Goal: Check status: Check status

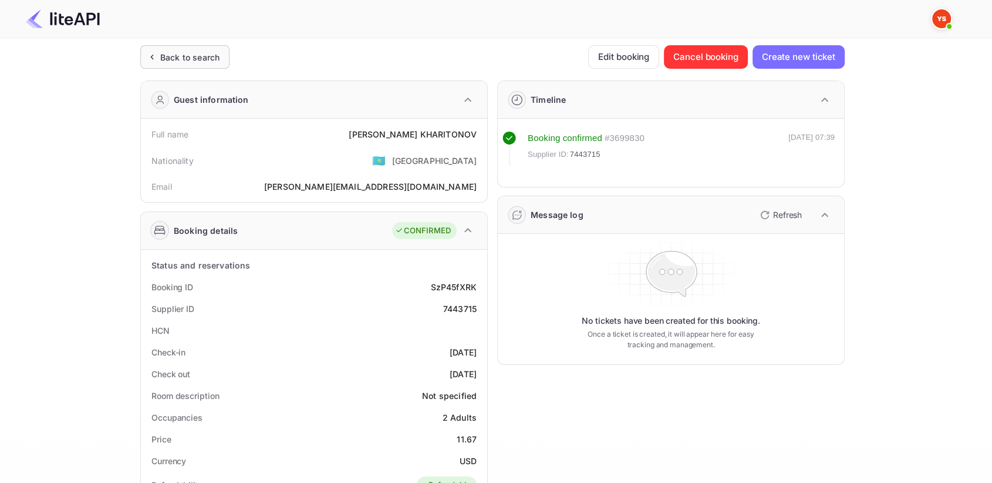
click at [163, 48] on div "Back to search" at bounding box center [184, 56] width 89 height 23
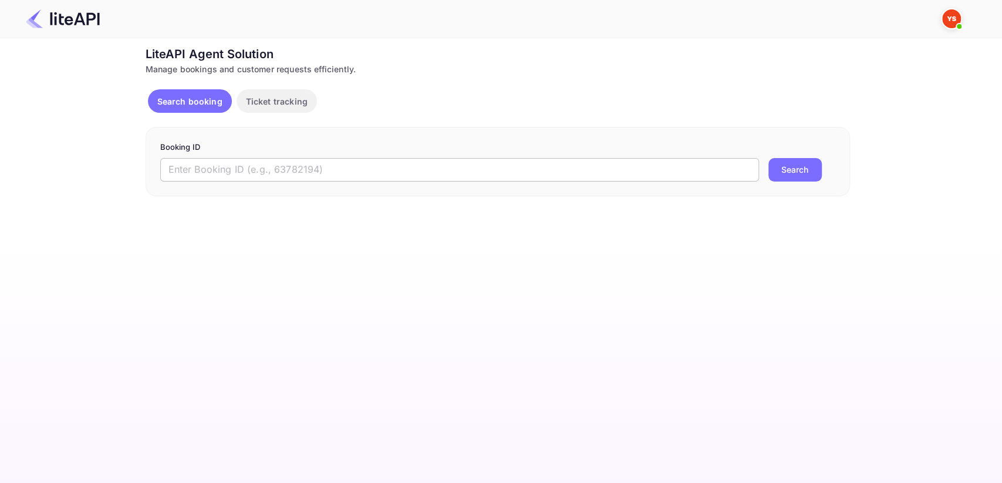
click at [263, 179] on input "text" at bounding box center [459, 169] width 599 height 23
paste input "8952418"
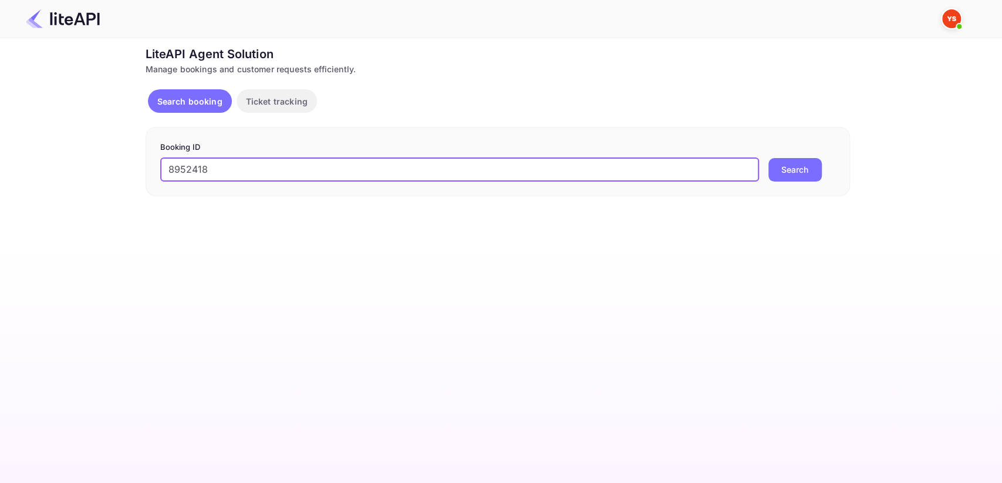
type input "8952418"
click at [791, 173] on button "Search" at bounding box center [794, 169] width 53 height 23
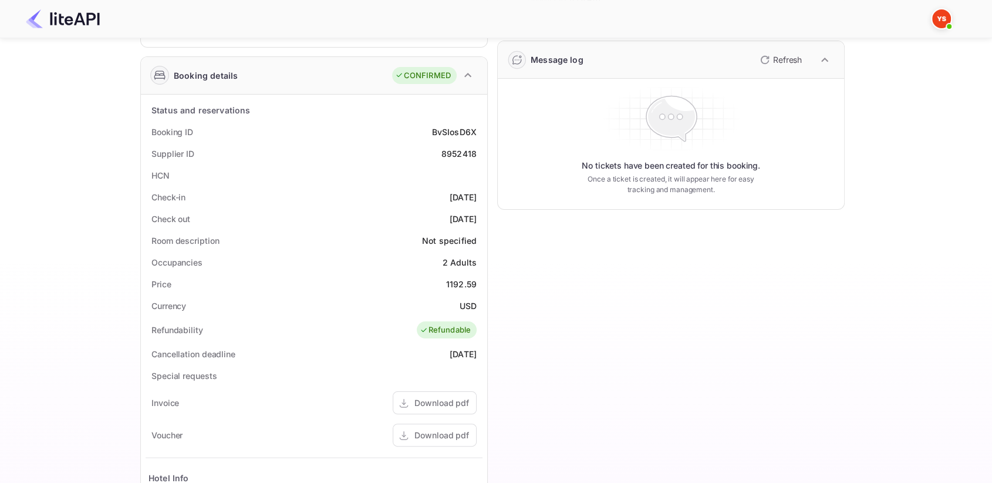
scroll to position [195, 0]
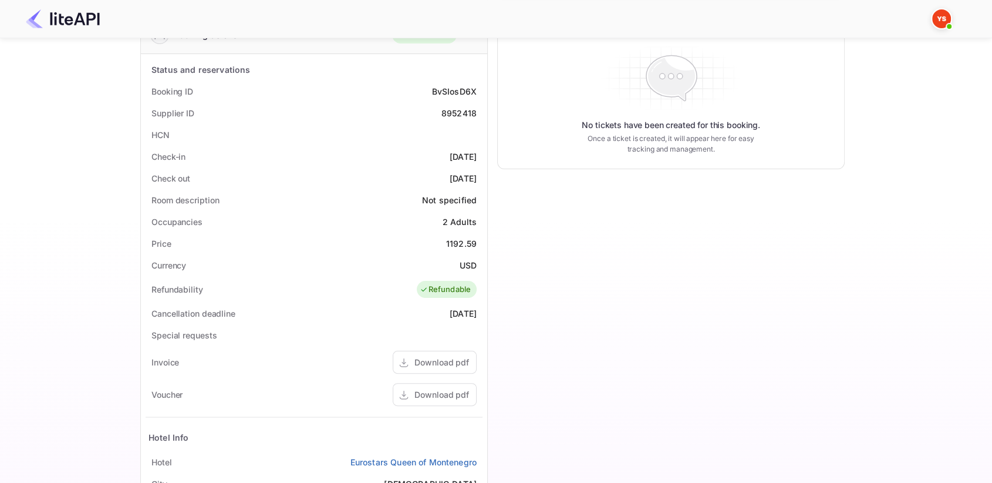
click at [457, 110] on div "8952418" at bounding box center [458, 113] width 35 height 12
copy div "8952418"
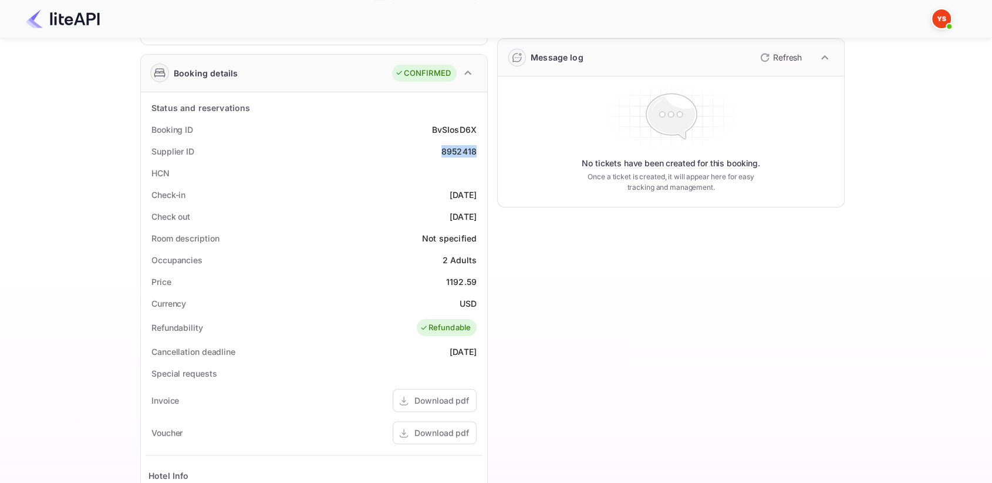
scroll to position [0, 0]
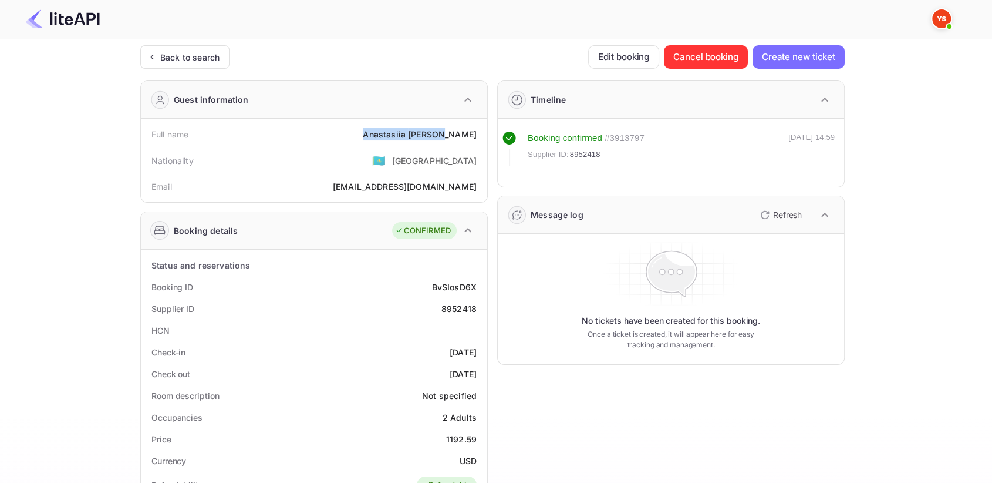
drag, startPoint x: 396, startPoint y: 127, endPoint x: 479, endPoint y: 127, distance: 83.4
click at [479, 127] on div "Full name [PERSON_NAME]" at bounding box center [314, 134] width 337 height 22
copy div "[PERSON_NAME]"
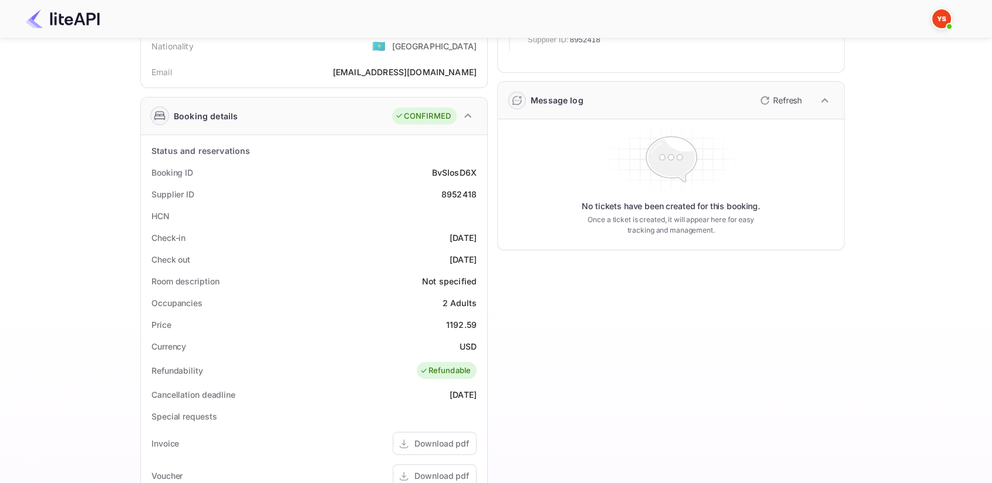
scroll to position [130, 0]
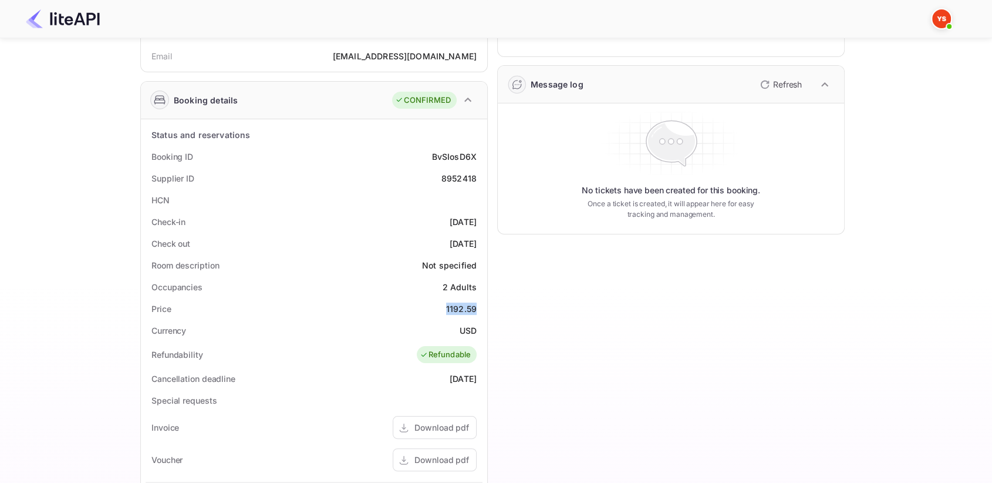
drag, startPoint x: 441, startPoint y: 304, endPoint x: 476, endPoint y: 303, distance: 34.7
click at [476, 303] on div "Price 1192.59" at bounding box center [314, 309] width 337 height 22
copy div "1192.59"
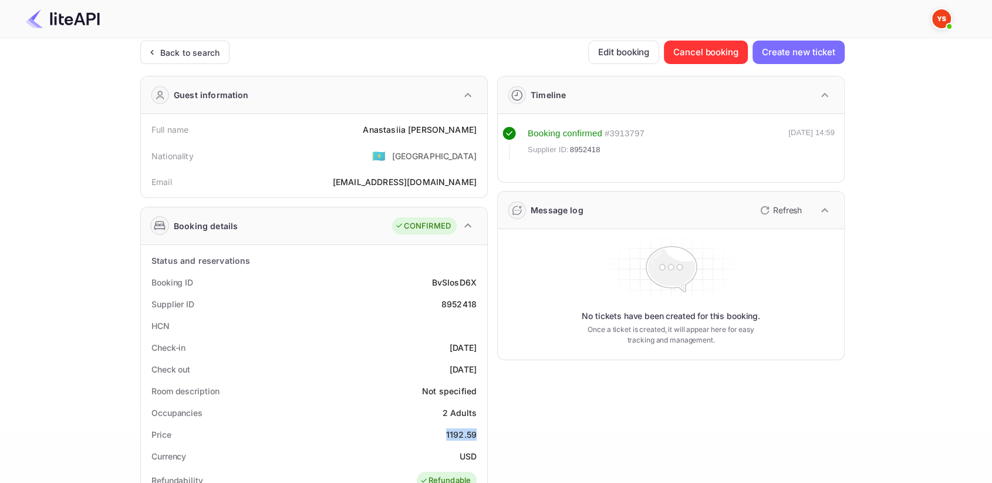
scroll to position [0, 0]
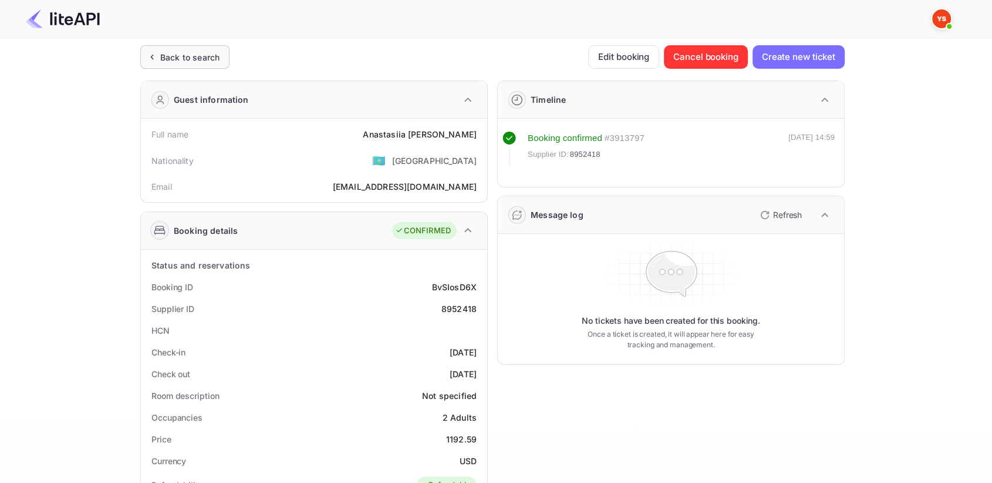
click at [172, 56] on div "Back to search" at bounding box center [189, 57] width 59 height 12
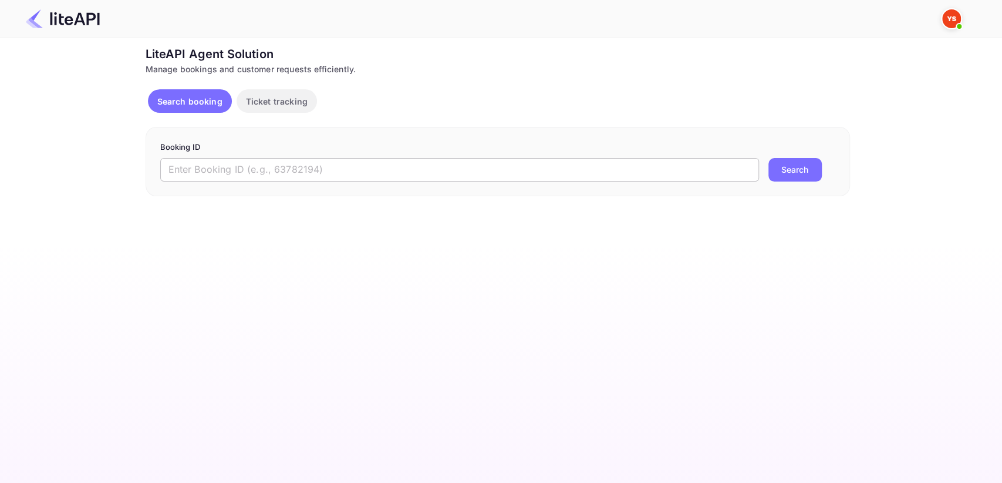
click at [498, 169] on input "text" at bounding box center [459, 169] width 599 height 23
paste input "8951952"
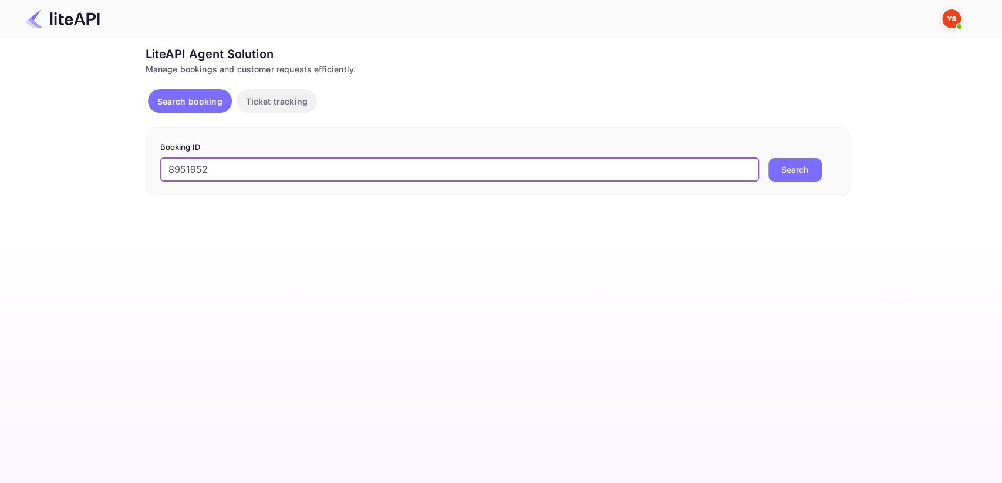
type input "8951952"
click at [793, 164] on button "Search" at bounding box center [794, 169] width 53 height 23
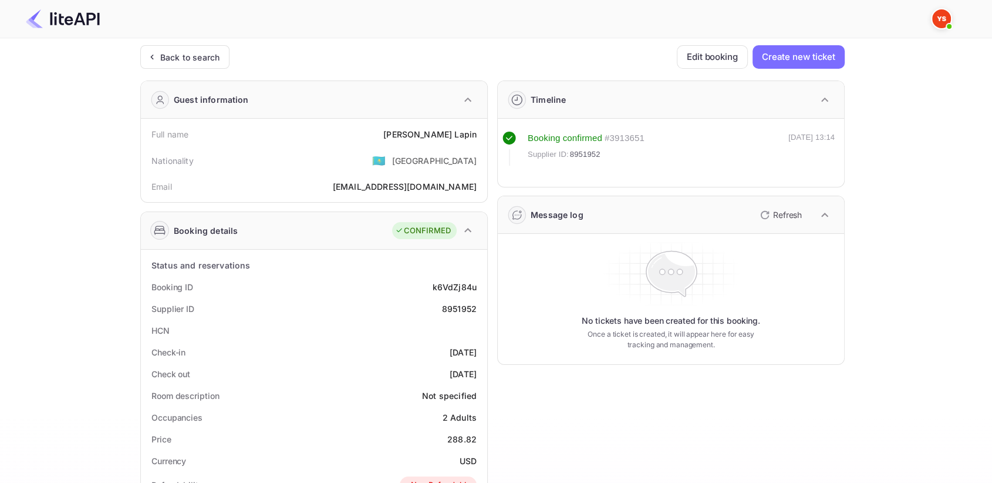
click at [583, 154] on span "8951952" at bounding box center [585, 155] width 31 height 12
copy span "8951952"
click at [648, 179] on div "Booking confirmed # 3913651 Supplier ID: 8951952 [DATE] 13:14" at bounding box center [670, 156] width 337 height 50
click at [622, 136] on div "# 3913651" at bounding box center [625, 138] width 40 height 14
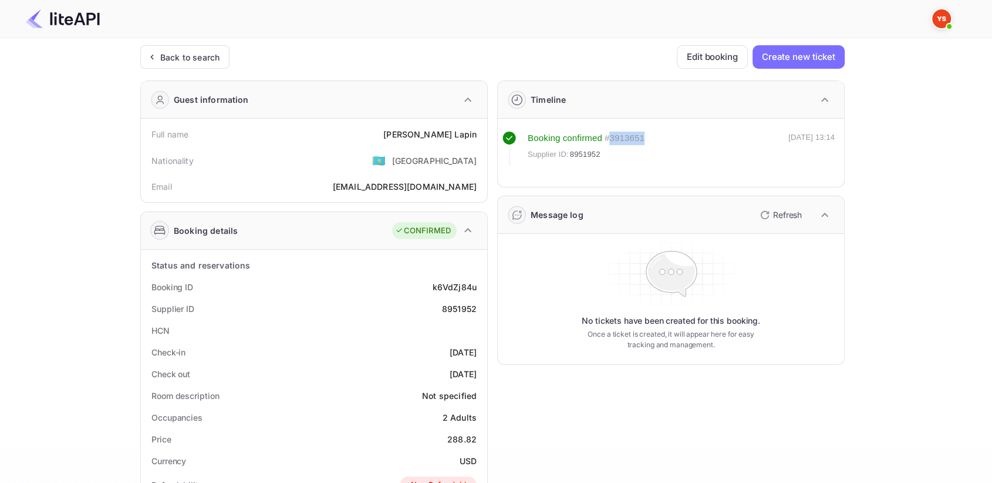
click at [622, 136] on div "# 3913651" at bounding box center [625, 138] width 40 height 14
click at [634, 157] on div "Supplier ID: 8951952" at bounding box center [586, 155] width 117 height 12
